Goal: Communication & Community: Share content

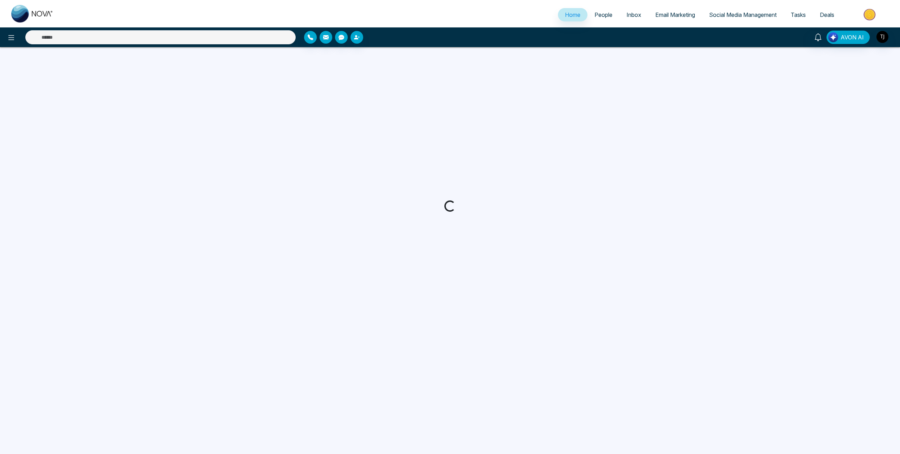
select select "*"
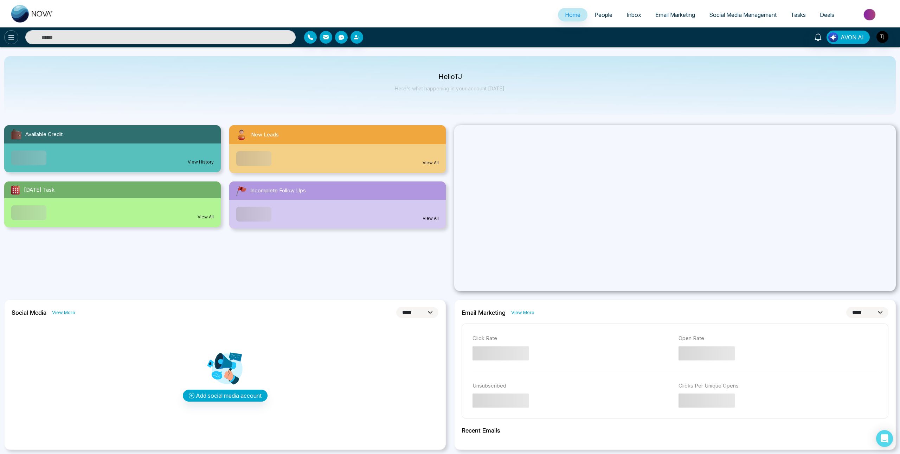
click at [11, 42] on button at bounding box center [11, 37] width 14 height 14
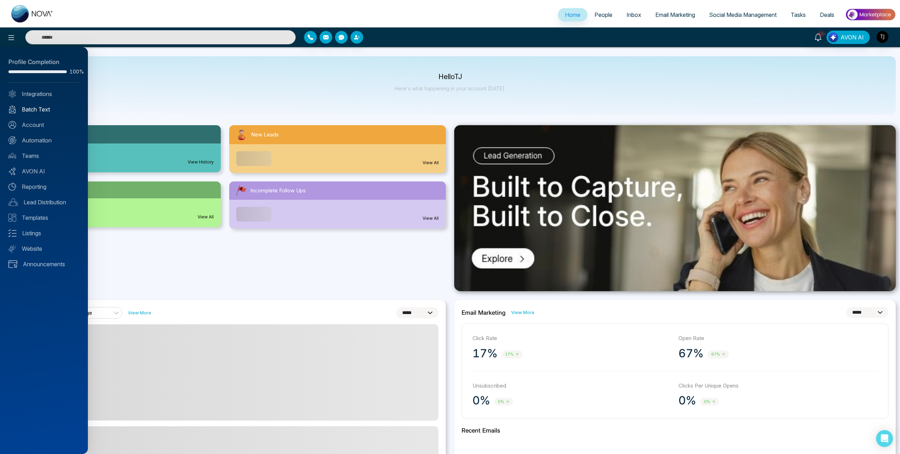
click at [40, 112] on link "Batch Text" at bounding box center [43, 109] width 71 height 8
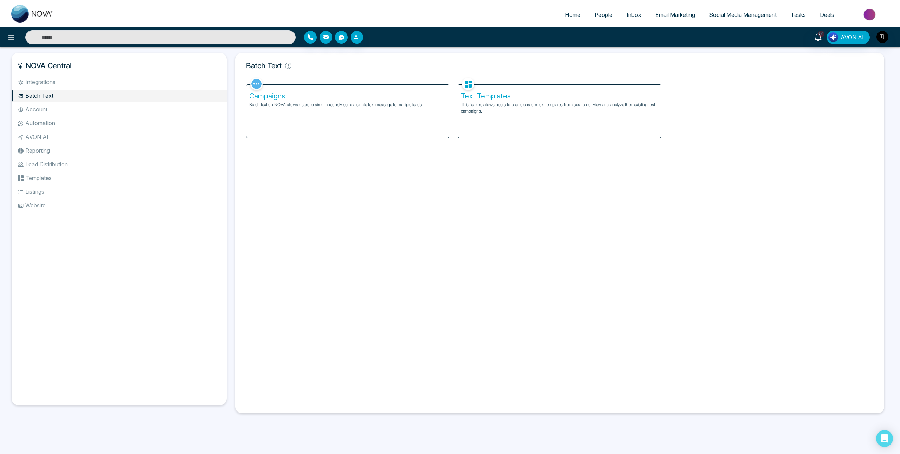
click at [309, 114] on div "Campaigns Batch text on NOVA allows users to simultaneously send a single text …" at bounding box center [347, 111] width 203 height 53
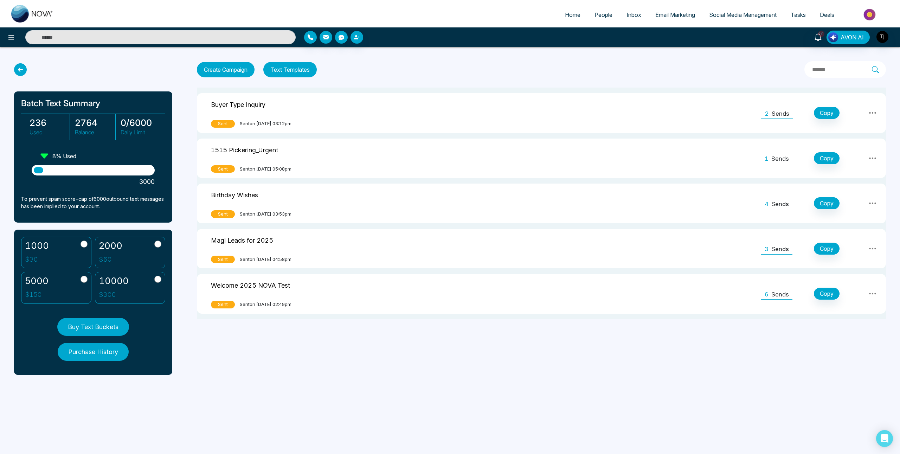
click at [259, 110] on div "Buyer Type Inquiry" at bounding box center [238, 105] width 54 height 14
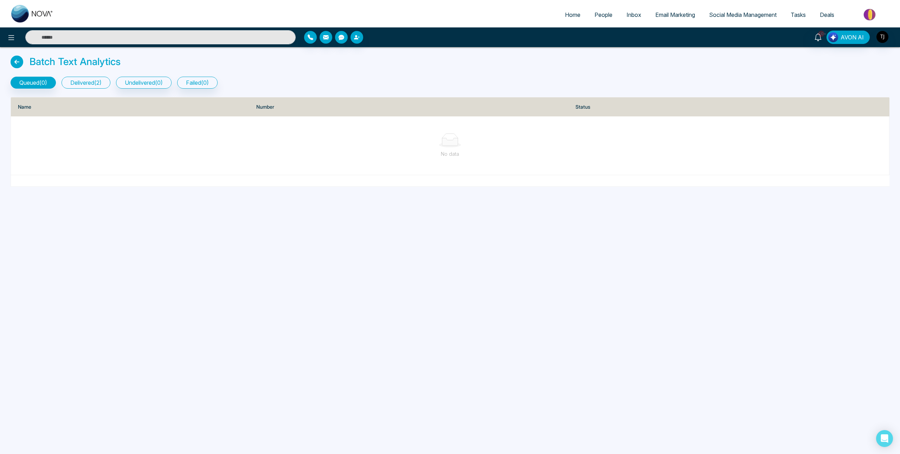
click at [102, 82] on button "delivered ( 2 )" at bounding box center [85, 83] width 49 height 12
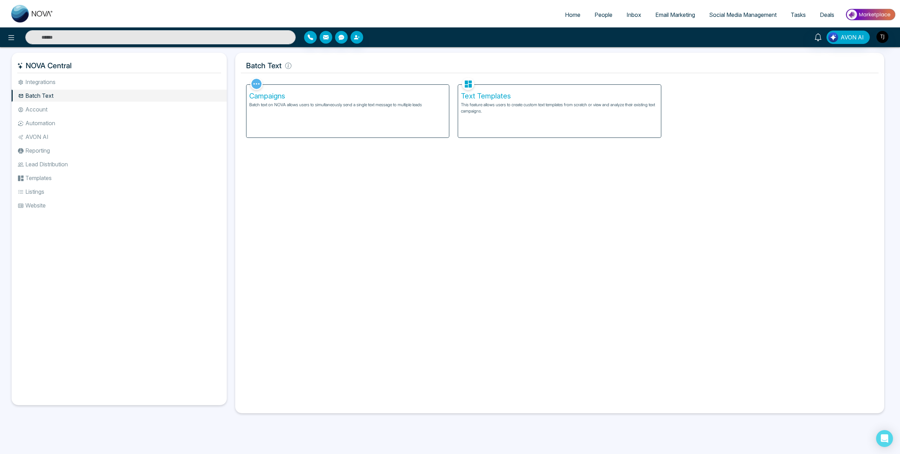
click at [509, 102] on p "This feature allows users to create custom text templates from scratch or view …" at bounding box center [559, 108] width 197 height 13
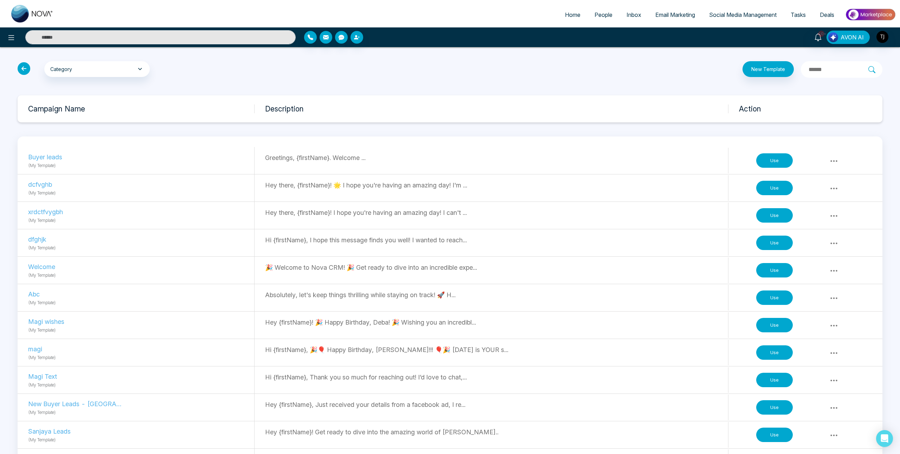
click at [318, 350] on p "Hi {firstName}, 🎉🎈 Happy Birthday, [PERSON_NAME]!!! 🎈🎉 [DATE] is YOUR s..." at bounding box center [496, 349] width 463 height 9
click at [350, 348] on p "Hi {firstName}, 🎉🎈 Happy Birthday, [PERSON_NAME]!!! 🎈🎉 [DATE] is YOUR s..." at bounding box center [496, 349] width 463 height 9
click at [780, 350] on button "Use" at bounding box center [774, 352] width 37 height 15
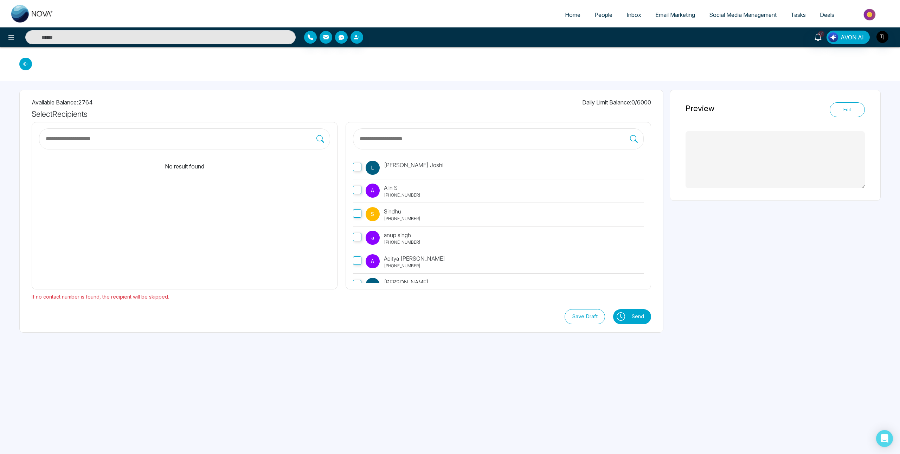
type textarea "**********"
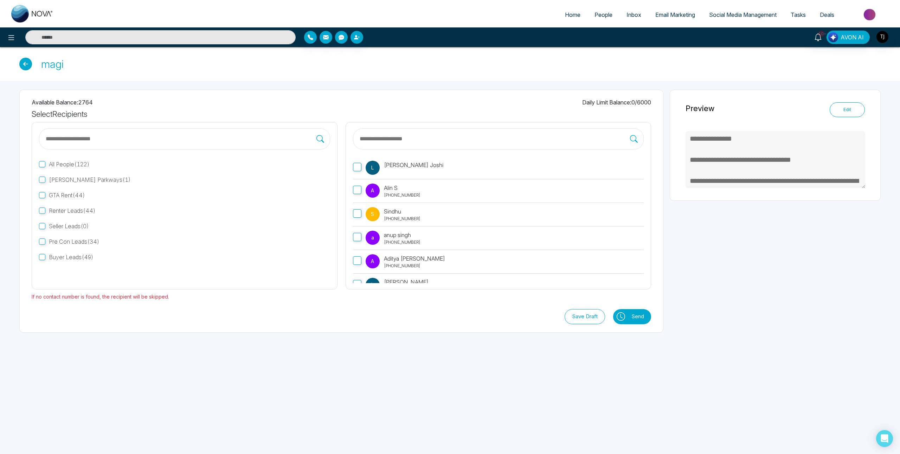
click at [846, 113] on button "Edit" at bounding box center [846, 109] width 35 height 15
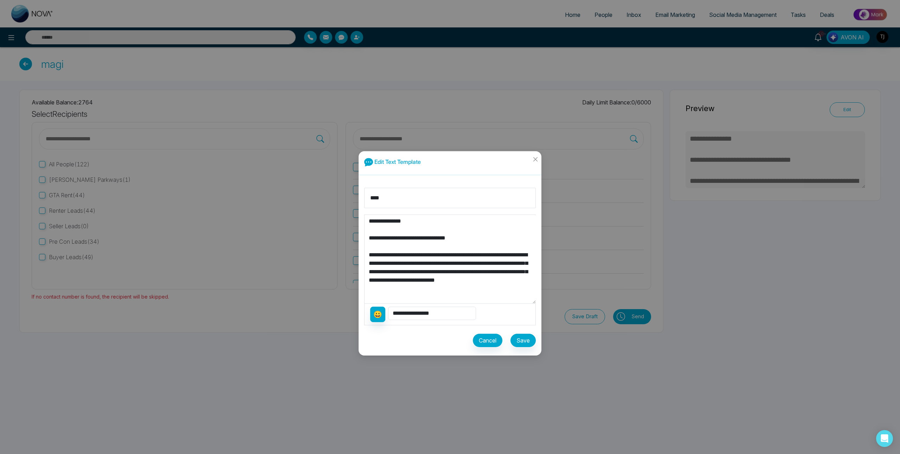
drag, startPoint x: 370, startPoint y: 221, endPoint x: 433, endPoint y: 291, distance: 93.8
click at [433, 291] on textarea "**********" at bounding box center [449, 259] width 171 height 89
click at [534, 159] on icon "close" at bounding box center [535, 159] width 4 height 4
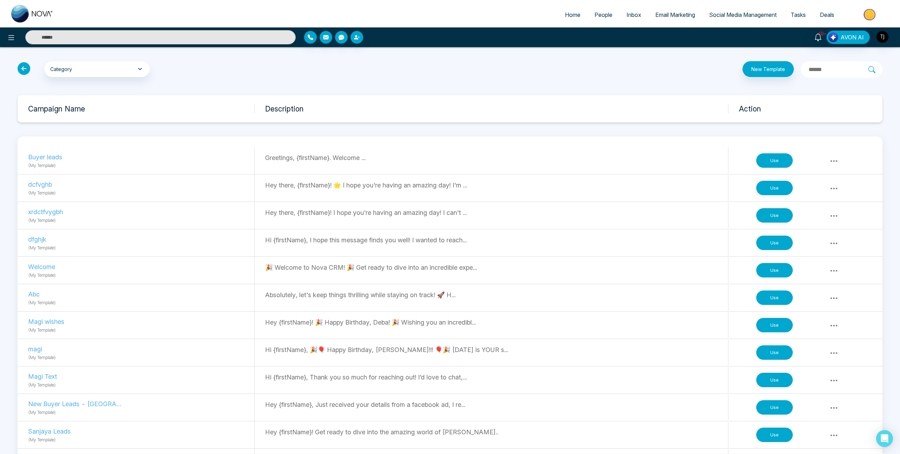
click at [288, 295] on p "Absolutely, let's keep things thrilling while staying on track! 🚀 H..." at bounding box center [496, 294] width 463 height 9
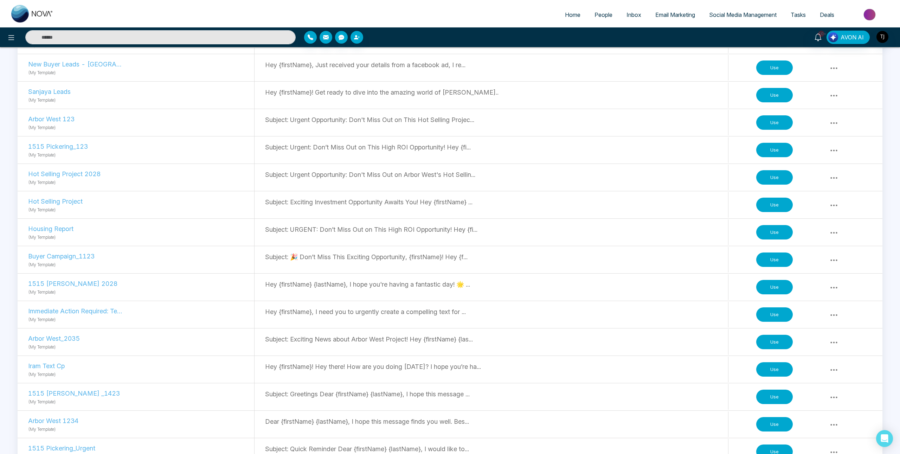
scroll to position [342, 0]
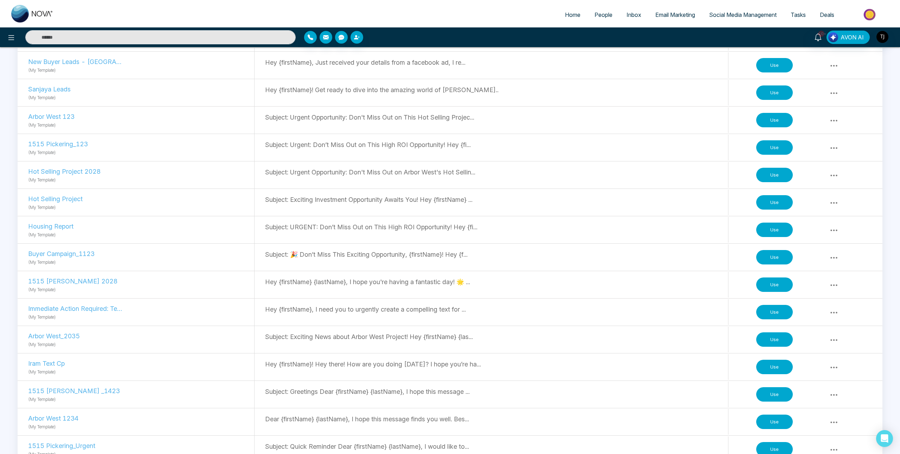
click at [779, 335] on button "Use" at bounding box center [774, 339] width 37 height 15
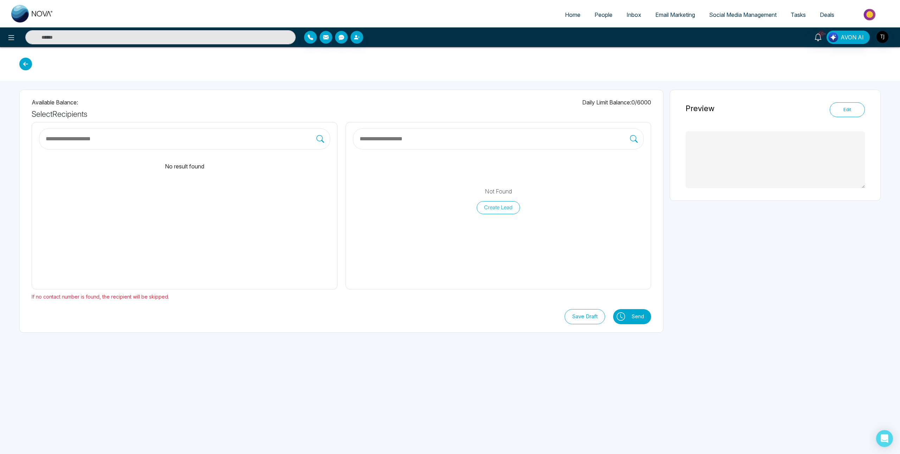
type textarea "**********"
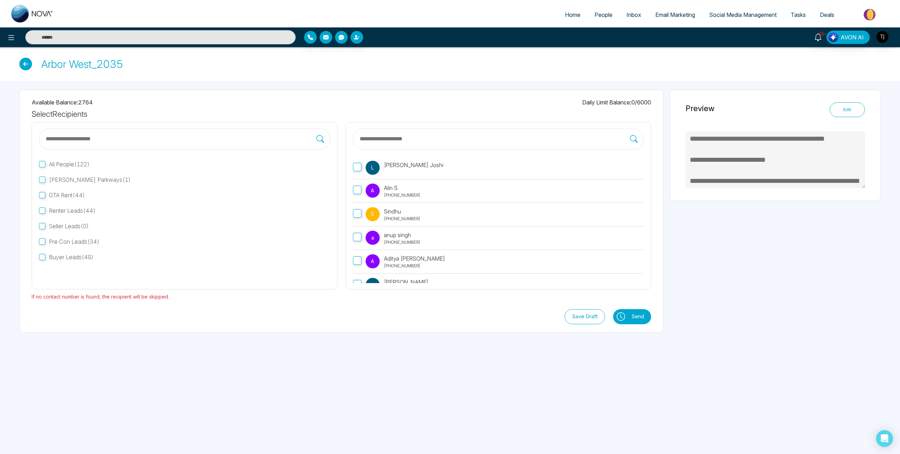
click at [852, 109] on button "Edit" at bounding box center [846, 109] width 35 height 15
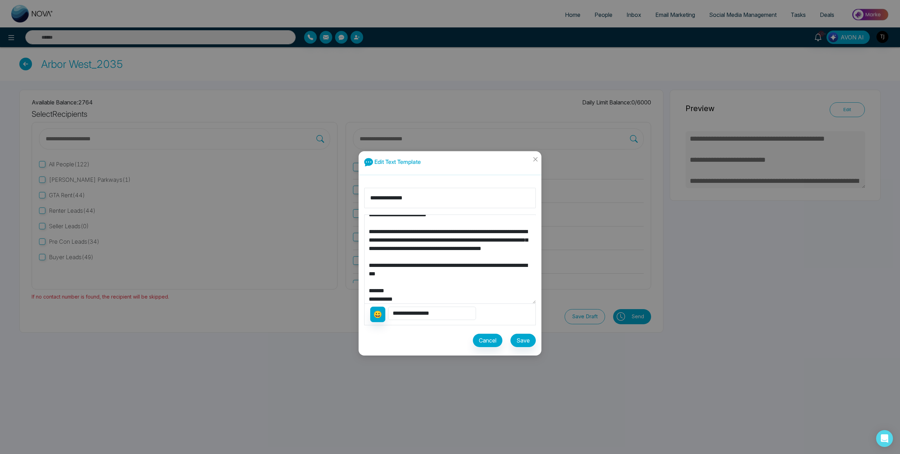
scroll to position [34, 0]
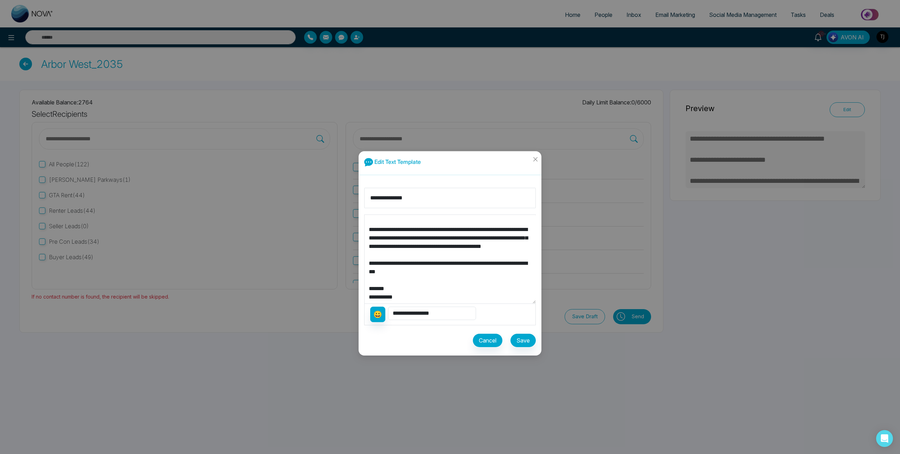
drag, startPoint x: 369, startPoint y: 221, endPoint x: 474, endPoint y: 299, distance: 131.3
click at [474, 299] on textarea "**********" at bounding box center [449, 259] width 171 height 89
